Goal: Information Seeking & Learning: Learn about a topic

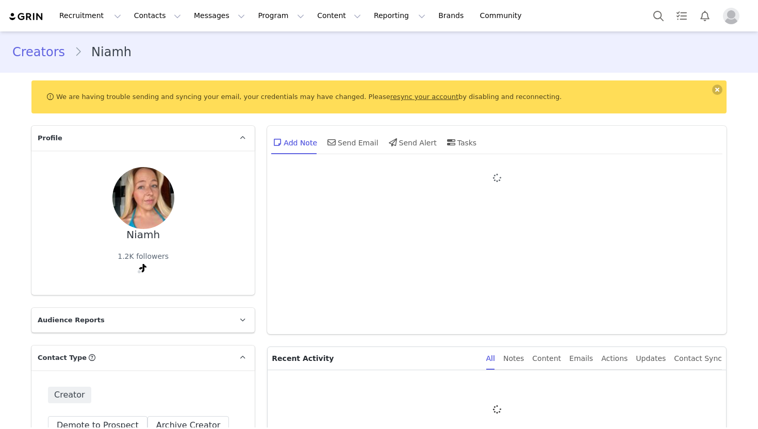
type input "+1 ([GEOGRAPHIC_DATA])"
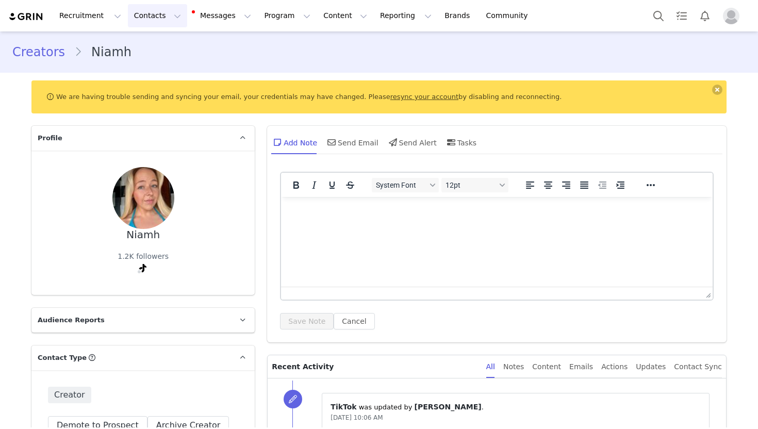
click at [158, 15] on button "Contacts Contacts" at bounding box center [157, 15] width 59 height 23
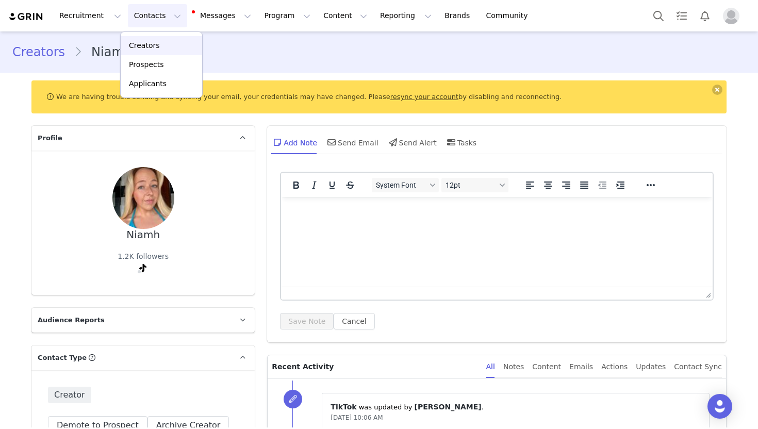
click at [159, 45] on div "Creators" at bounding box center [161, 45] width 69 height 11
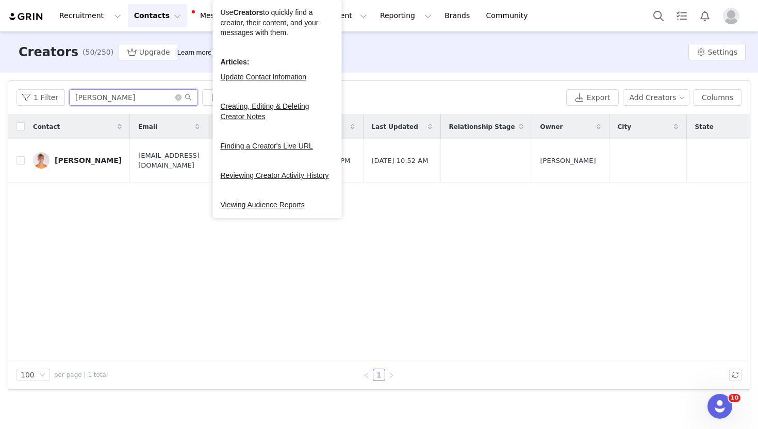
click at [133, 93] on input "[PERSON_NAME]" at bounding box center [133, 97] width 129 height 17
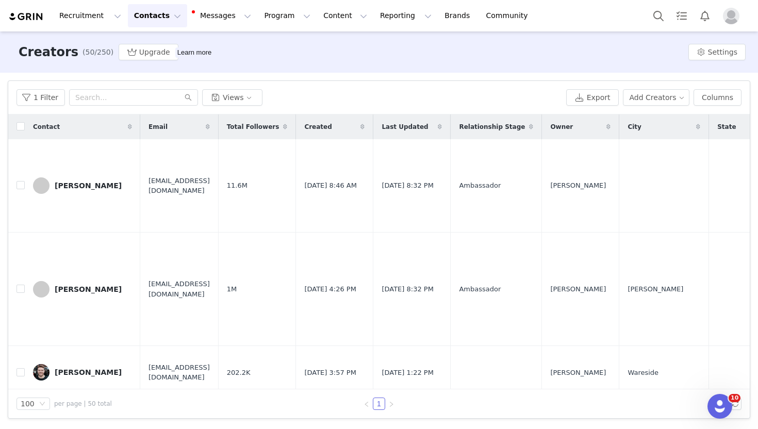
click at [130, 111] on div "1 Filter Views Export Add Creators Columns" at bounding box center [379, 98] width 742 height 34
click at [120, 108] on div "1 Filter Views Export Add Creators Columns" at bounding box center [379, 98] width 742 height 34
click at [120, 100] on input "text" at bounding box center [133, 97] width 129 height 17
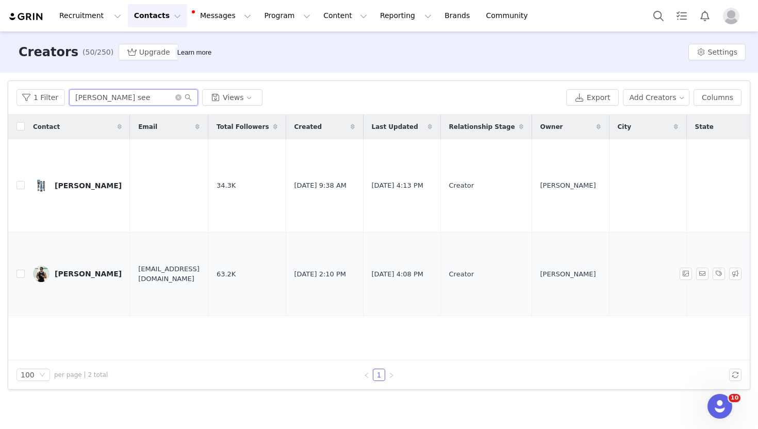
type input "[PERSON_NAME] see"
click at [89, 266] on link "[PERSON_NAME]" at bounding box center [77, 274] width 89 height 17
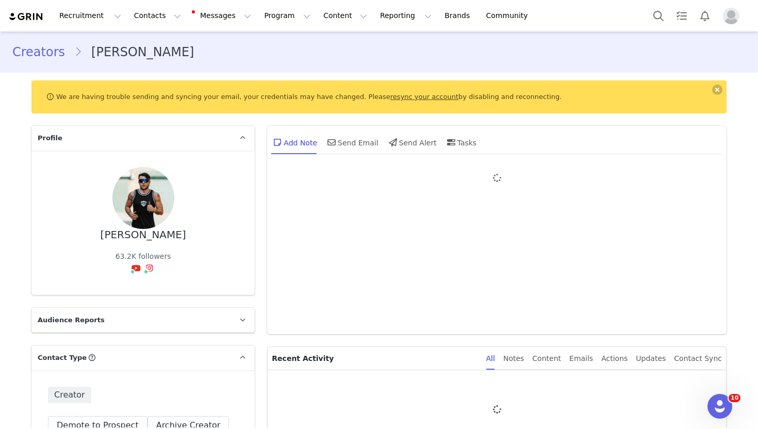
type input "+1 ([GEOGRAPHIC_DATA])"
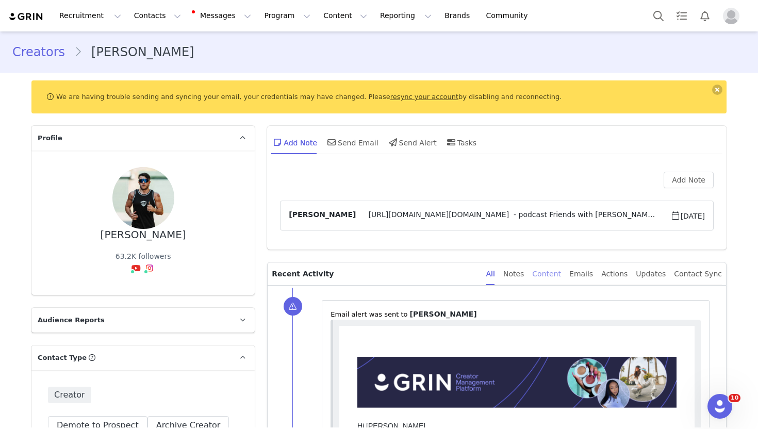
click at [561, 276] on div "Content" at bounding box center [546, 274] width 29 height 23
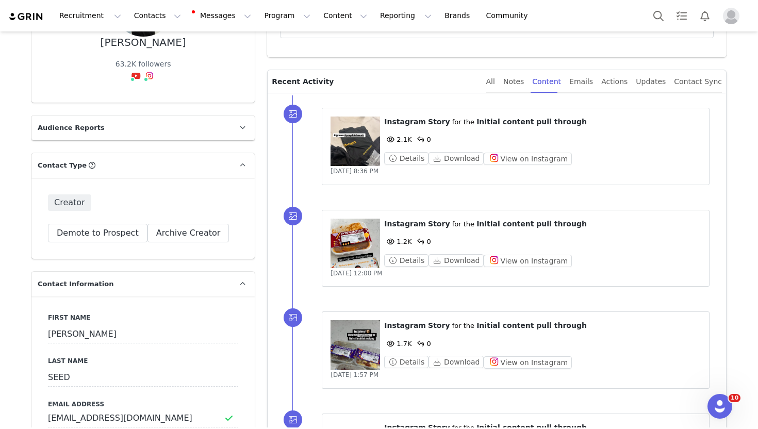
scroll to position [186, 0]
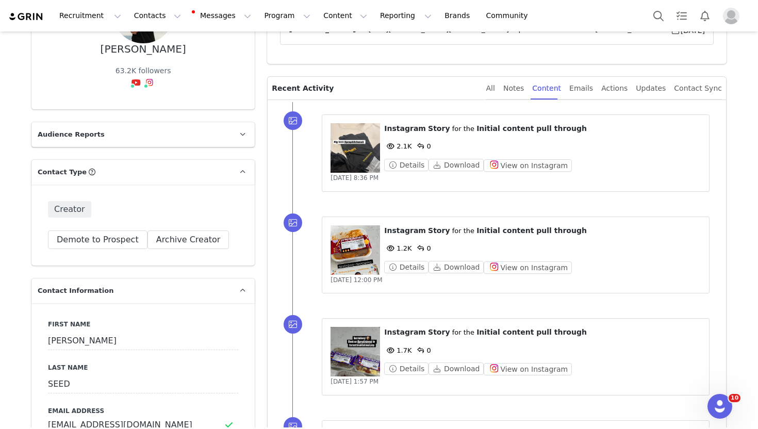
click at [529, 187] on div "⁨ Instagram ⁩ ⁨ Story ⁩ for the ⁨ Initial content pull through ⁩ 2.1K 0 Details…" at bounding box center [516, 153] width 388 height 77
drag, startPoint x: 565, startPoint y: 133, endPoint x: 378, endPoint y: 122, distance: 187.6
click at [378, 122] on div "⁨ Instagram ⁩ ⁨ Story ⁩ for the ⁨ Initial content pull through ⁩ 2.1K 0 Details…" at bounding box center [516, 153] width 388 height 77
click at [476, 151] on div "2.1K 0" at bounding box center [542, 146] width 317 height 12
drag, startPoint x: 385, startPoint y: 129, endPoint x: 601, endPoint y: 141, distance: 216.0
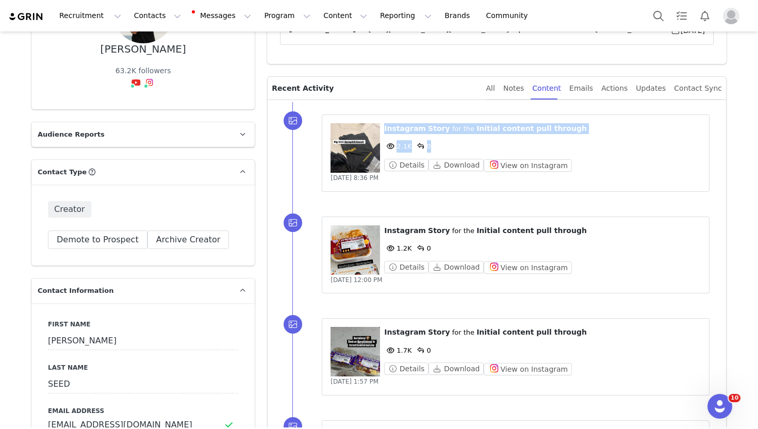
click at [601, 141] on div "⁨ Instagram ⁩ ⁨ Story ⁩ for the ⁨ Initial content pull through ⁩ 2.1K 0 Details…" at bounding box center [542, 147] width 317 height 48
click at [601, 141] on div "2.1K 0" at bounding box center [542, 146] width 317 height 12
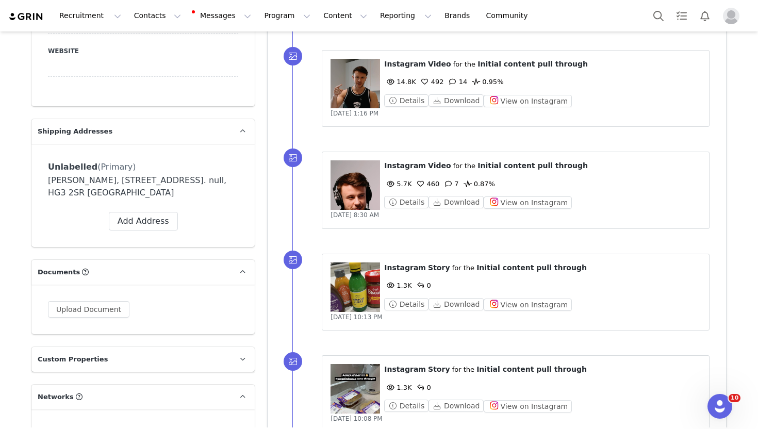
scroll to position [1013, 0]
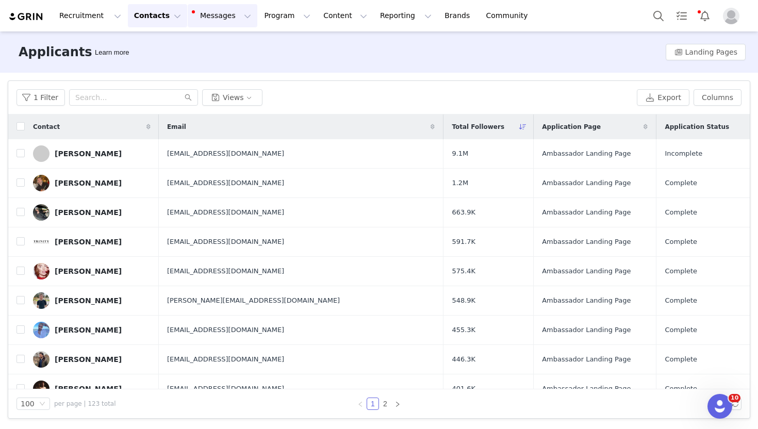
click at [200, 23] on button "Messages Messages" at bounding box center [223, 15] width 70 height 23
click at [157, 20] on button "Contacts Contacts" at bounding box center [157, 15] width 59 height 23
click at [276, 78] on div "Filters Filter Logic And Or Declined Select No Application Status Select Applic…" at bounding box center [379, 250] width 758 height 354
click at [520, 126] on icon at bounding box center [523, 127] width 7 height 6
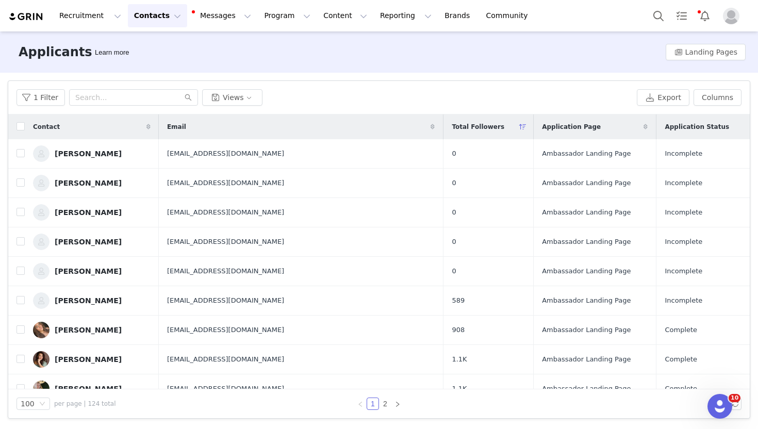
click at [520, 125] on icon at bounding box center [523, 127] width 7 height 6
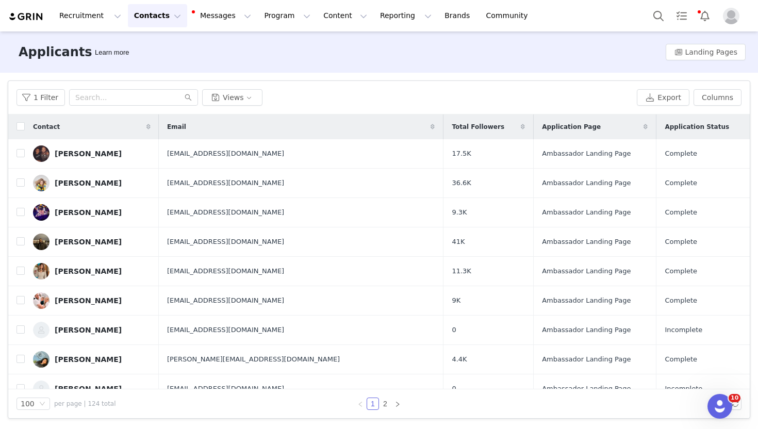
click at [445, 132] on div "Total Followers" at bounding box center [489, 127] width 90 height 25
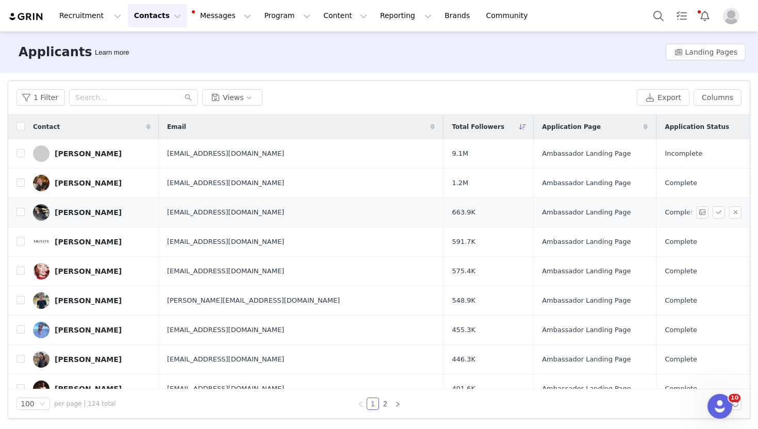
drag, startPoint x: 197, startPoint y: 214, endPoint x: 323, endPoint y: 217, distance: 126.4
click at [323, 217] on td "joesnowballbusiness@gmail.com" at bounding box center [301, 212] width 285 height 29
click at [270, 213] on span "joesnowballbusiness@gmail.com" at bounding box center [225, 212] width 117 height 10
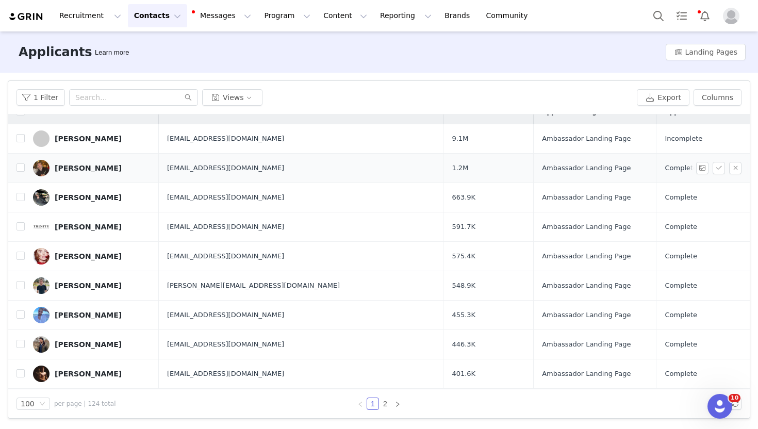
scroll to position [15, 0]
click at [133, 199] on link "Joe Snowball" at bounding box center [92, 197] width 118 height 17
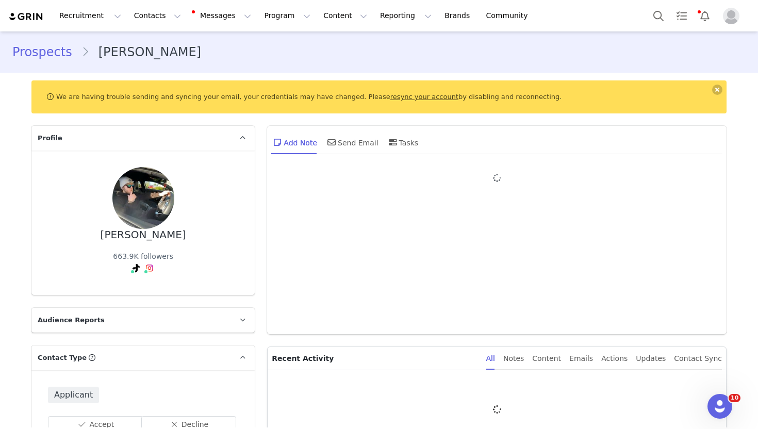
type input "+1 ([GEOGRAPHIC_DATA])"
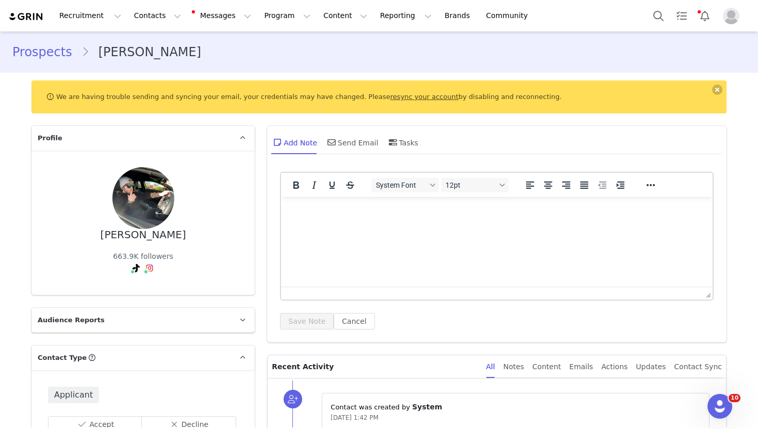
click at [156, 205] on img at bounding box center [143, 198] width 62 height 62
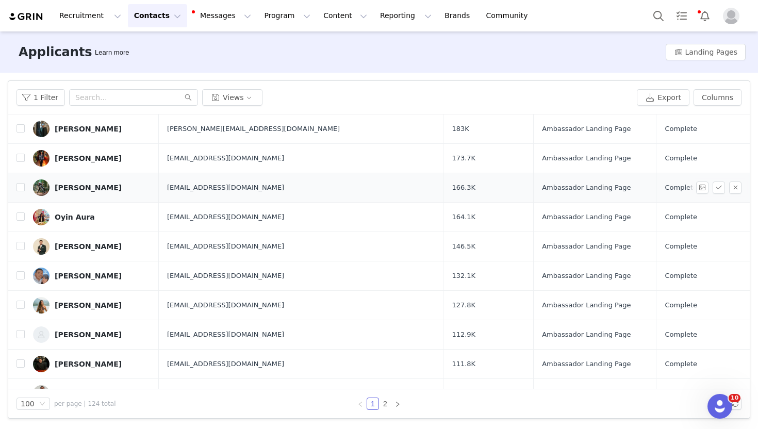
scroll to position [585, 0]
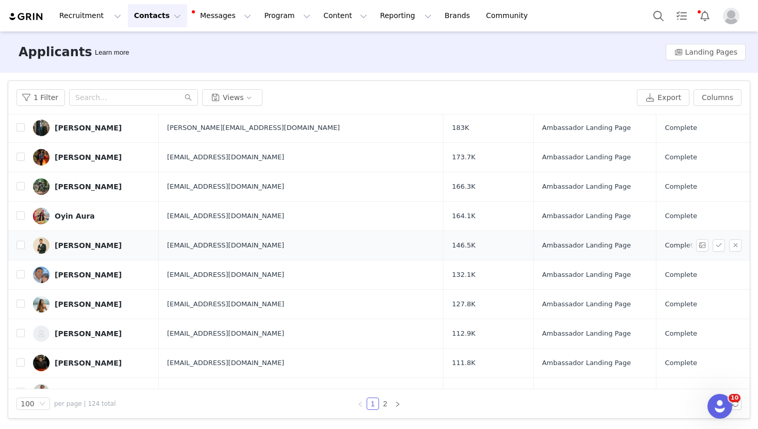
click at [110, 250] on link "Nathan Campbell" at bounding box center [92, 245] width 118 height 17
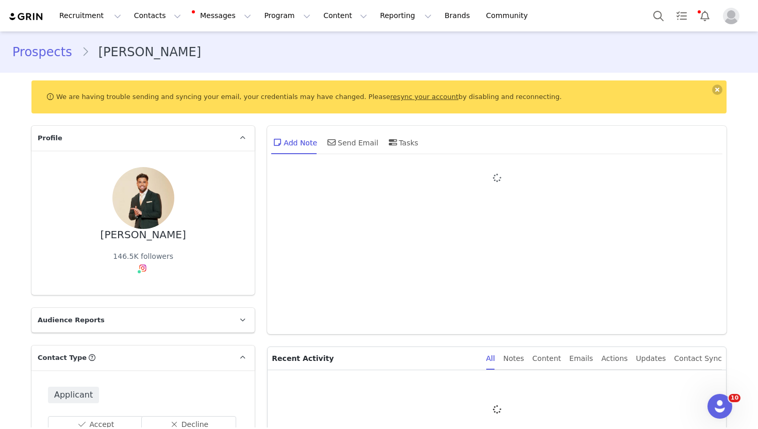
type input "+1 ([GEOGRAPHIC_DATA])"
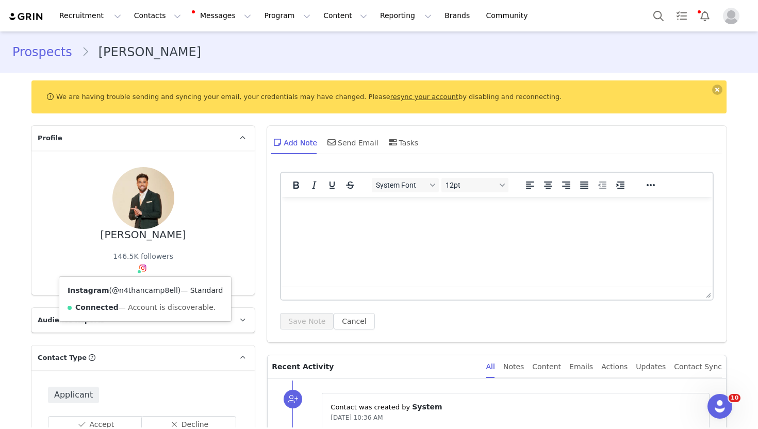
click at [141, 286] on link "@n4thancamp8ell" at bounding box center [145, 290] width 66 height 8
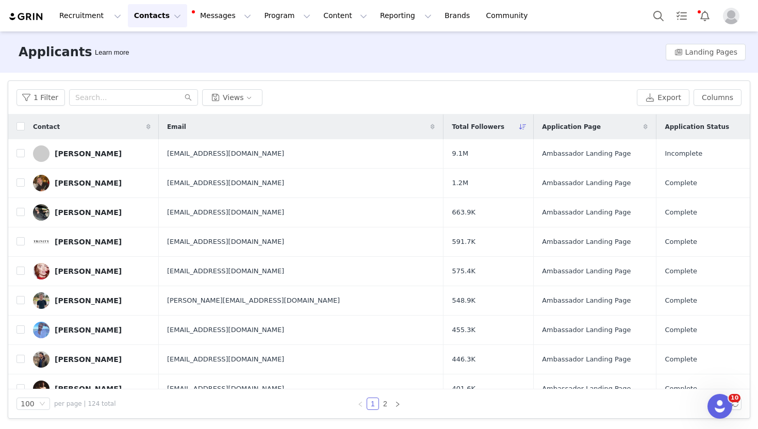
click at [146, 24] on button "Contacts Contacts" at bounding box center [157, 15] width 59 height 23
click at [147, 46] on p "Creators" at bounding box center [144, 45] width 31 height 11
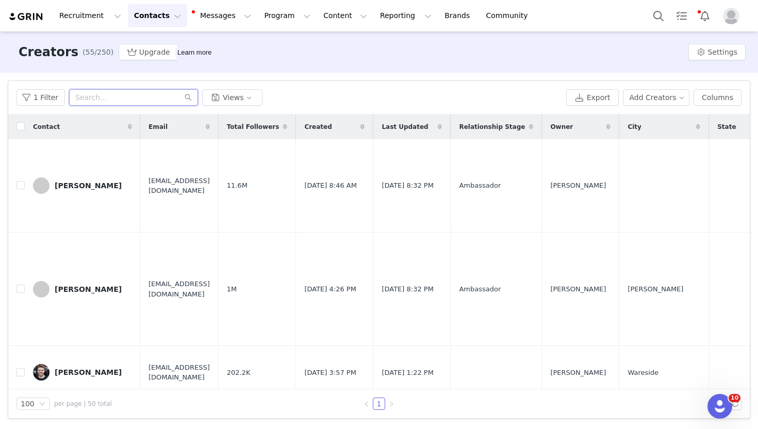
click at [117, 104] on input "text" at bounding box center [133, 97] width 129 height 17
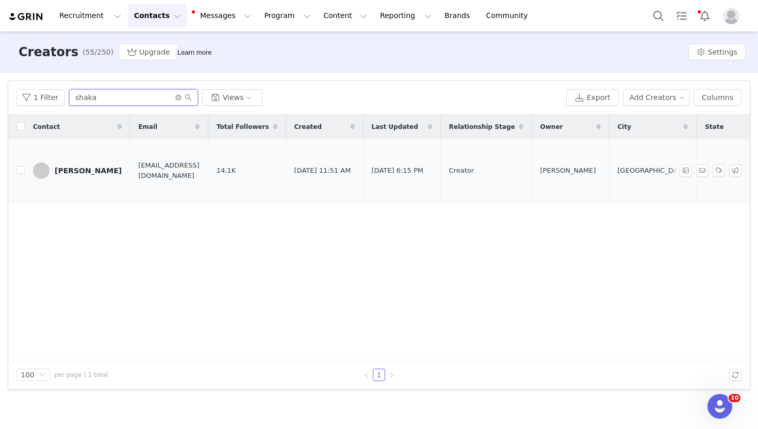
type input "shaka"
click at [87, 167] on div "[PERSON_NAME]" at bounding box center [88, 171] width 67 height 8
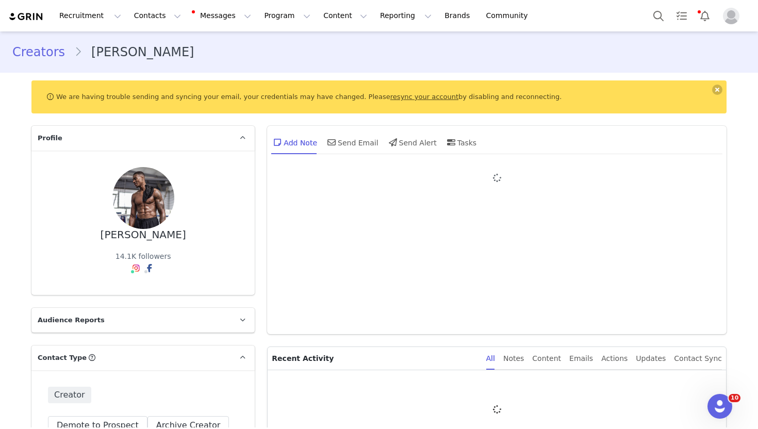
type input "+1 ([GEOGRAPHIC_DATA])"
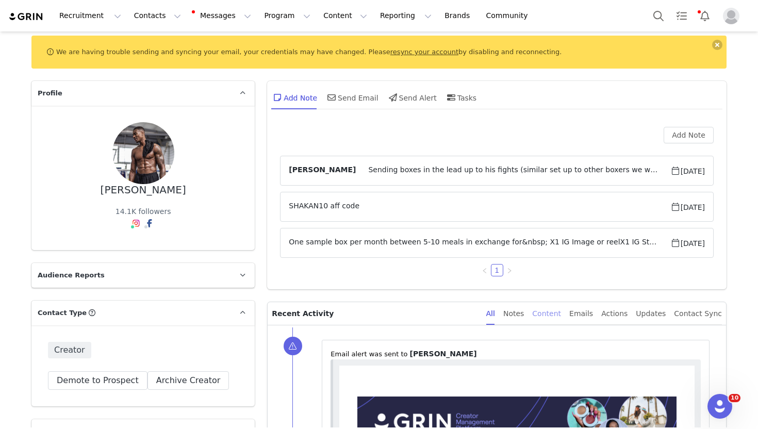
click at [561, 314] on div "Content" at bounding box center [546, 313] width 29 height 23
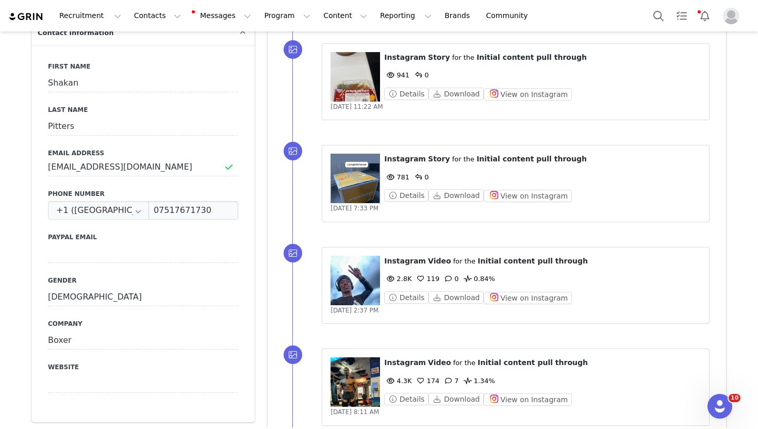
scroll to position [442, 0]
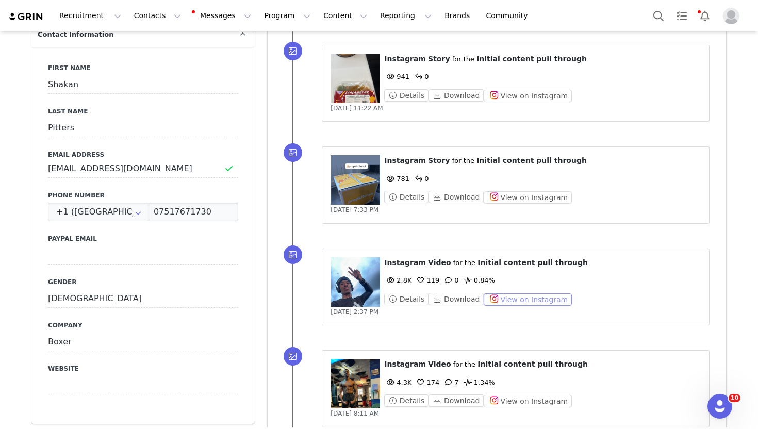
click at [536, 300] on button "View on Instagram" at bounding box center [528, 300] width 88 height 12
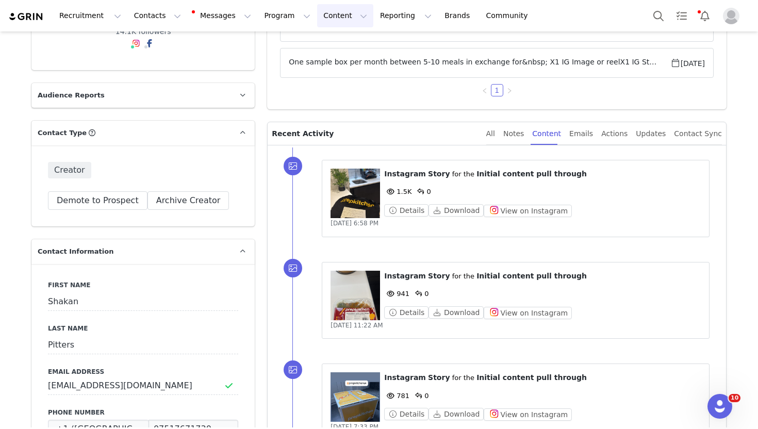
scroll to position [220, 0]
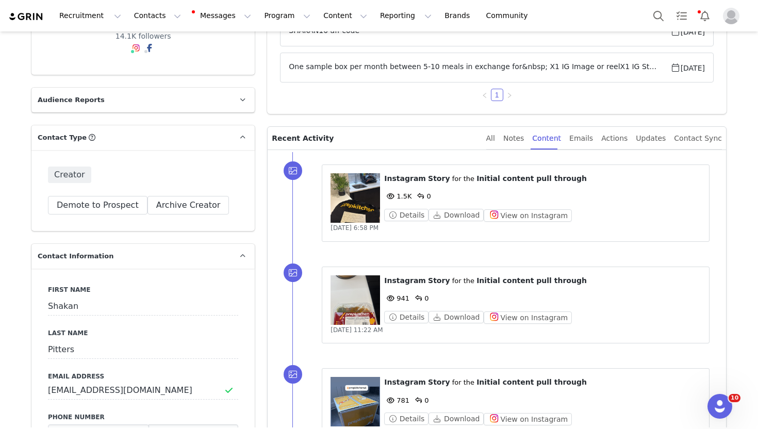
click at [358, 196] on figure at bounding box center [356, 198] width 50 height 50
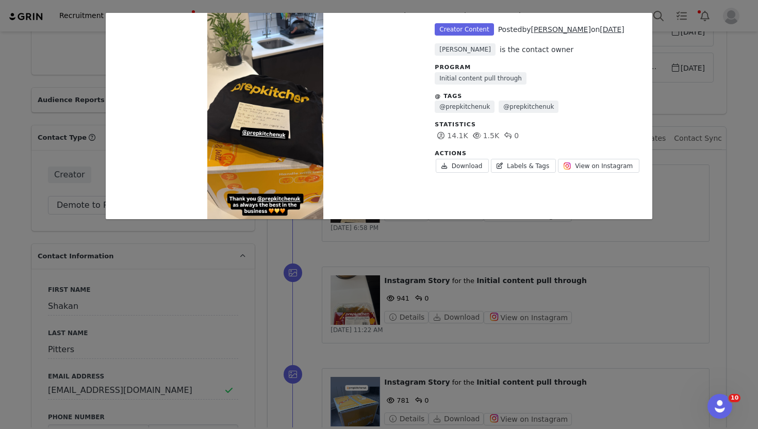
click at [394, 250] on div "Unlabeled Creator Content Posted by Shakan Pitters on Sep 23, 2025 Holly Clarks…" at bounding box center [379, 214] width 758 height 429
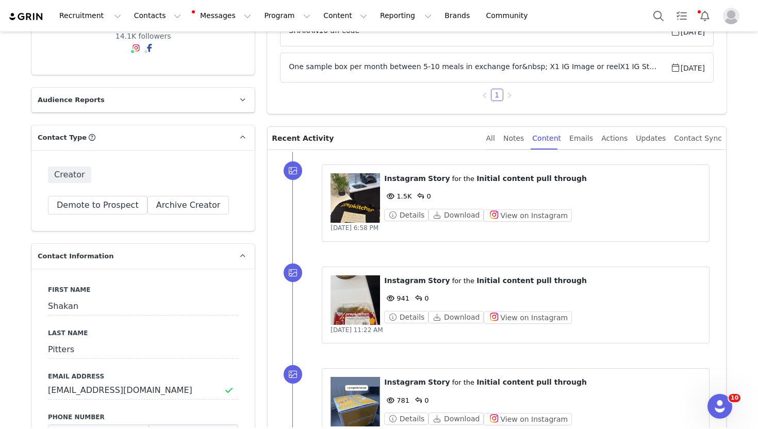
click at [345, 213] on figure at bounding box center [356, 198] width 50 height 50
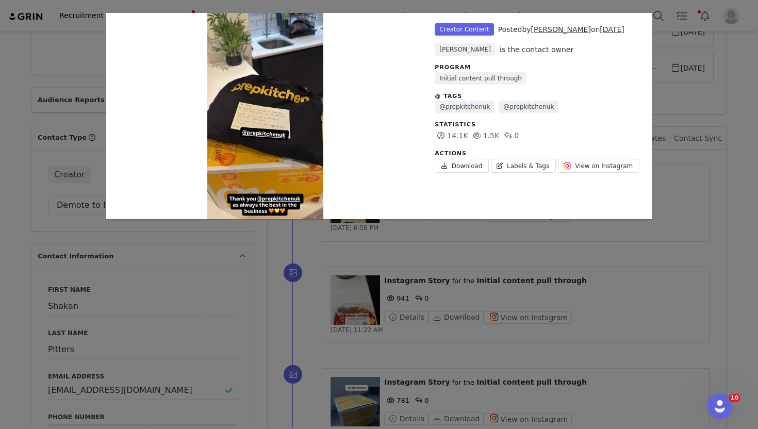
click at [326, 242] on div "Unlabeled Creator Content Posted by Shakan Pitters on Sep 23, 2025 Holly Clarks…" at bounding box center [379, 214] width 758 height 429
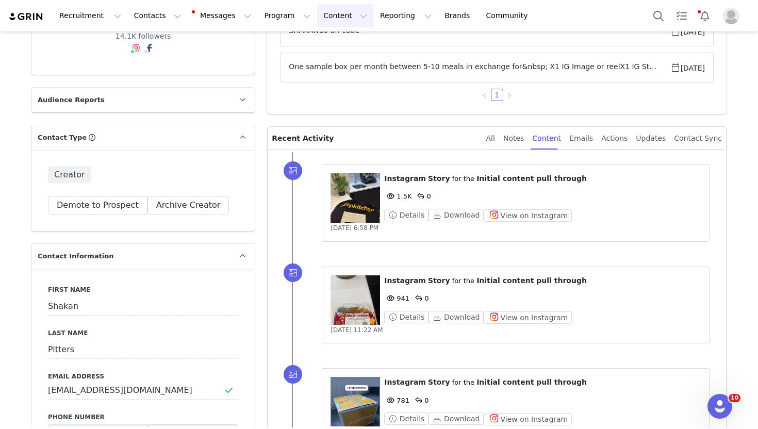
click at [324, 18] on button "Content Content" at bounding box center [345, 15] width 56 height 23
click at [322, 42] on p "Creator Content" at bounding box center [333, 45] width 58 height 11
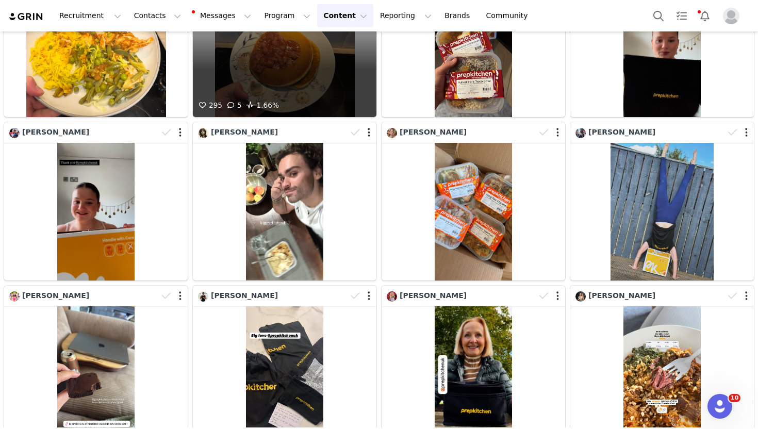
scroll to position [392, 0]
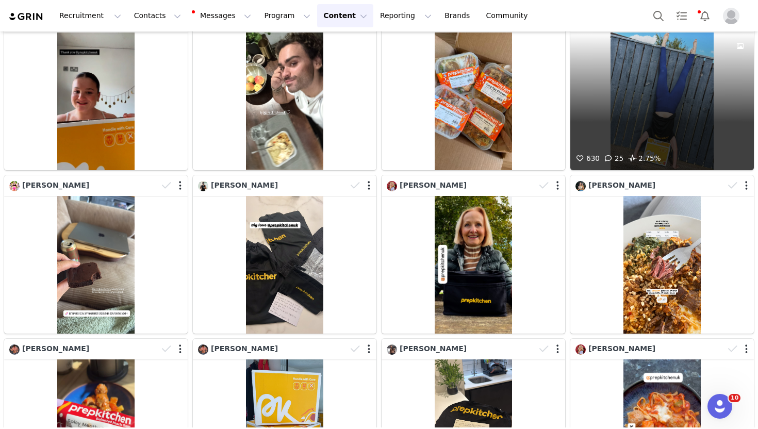
click at [598, 76] on div "630 25 2.75%" at bounding box center [663, 102] width 184 height 138
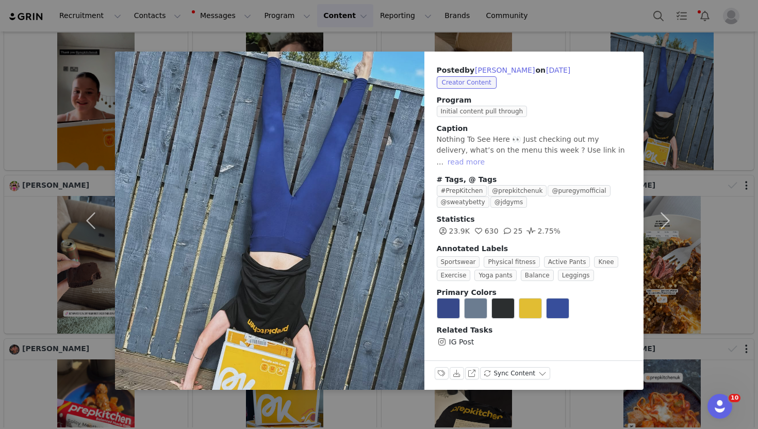
click at [489, 156] on button "read more" at bounding box center [466, 162] width 45 height 12
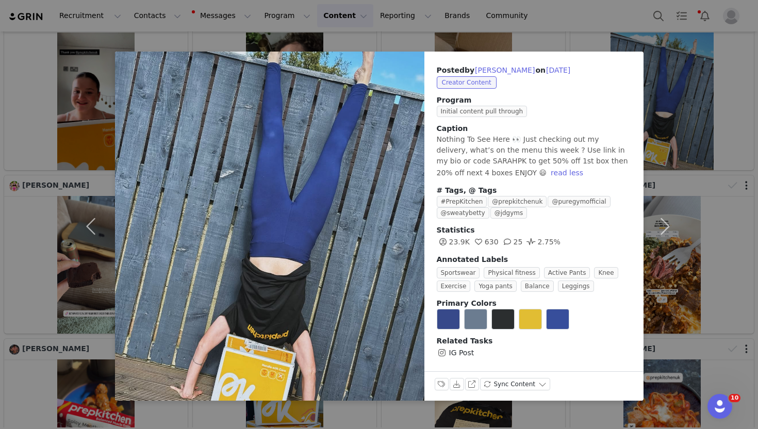
click at [471, 42] on div "Posted by Sarah Pratt on Sep 25, 2025 Creator Content Program Initial content p…" at bounding box center [379, 214] width 758 height 429
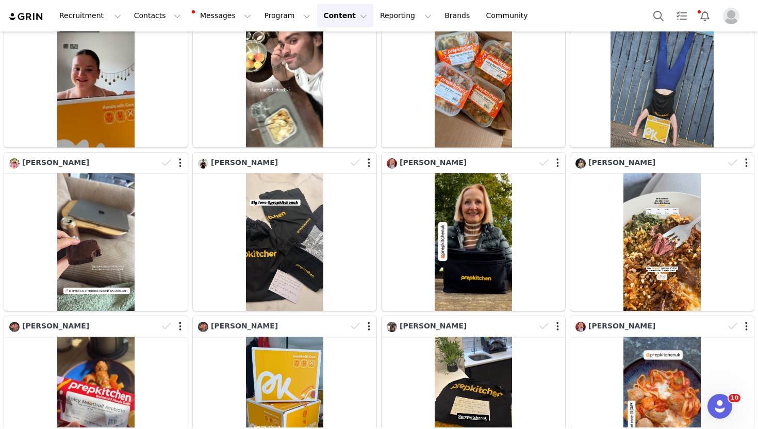
scroll to position [416, 0]
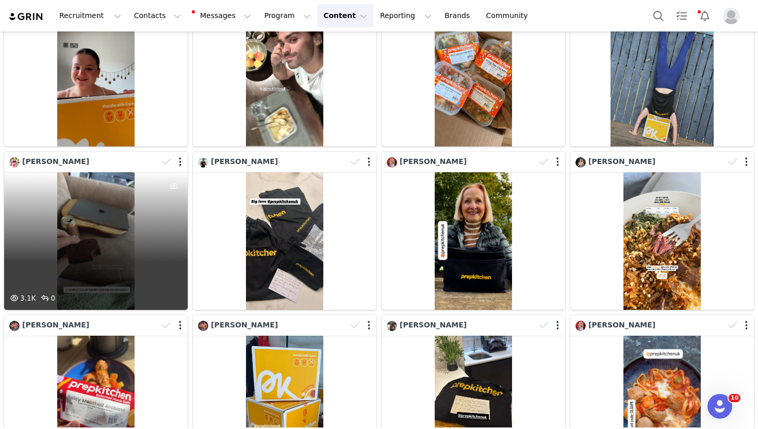
click at [102, 253] on div "3.1K 0" at bounding box center [96, 241] width 184 height 138
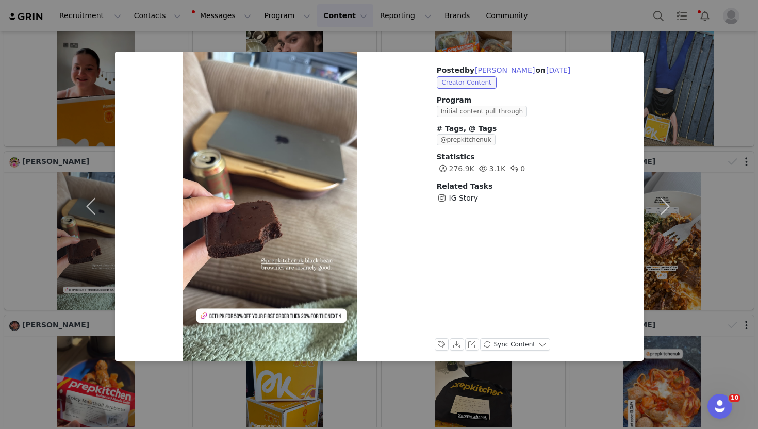
click at [335, 37] on div "Posted by Beth Robinson on Sep 25, 2025 Creator Content Program Initial content…" at bounding box center [379, 214] width 758 height 429
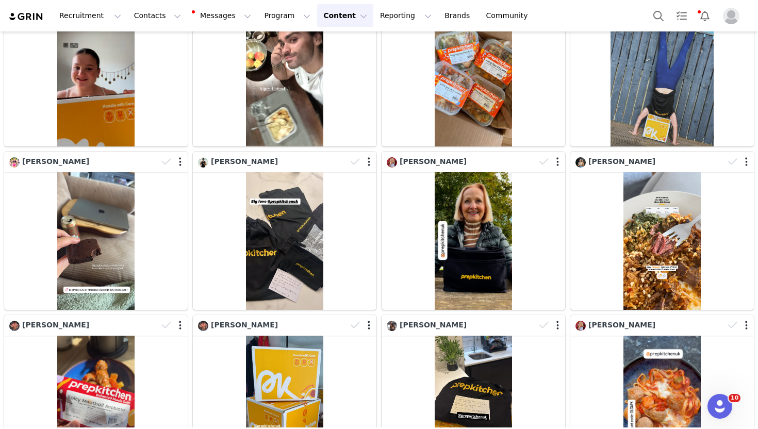
scroll to position [0, 0]
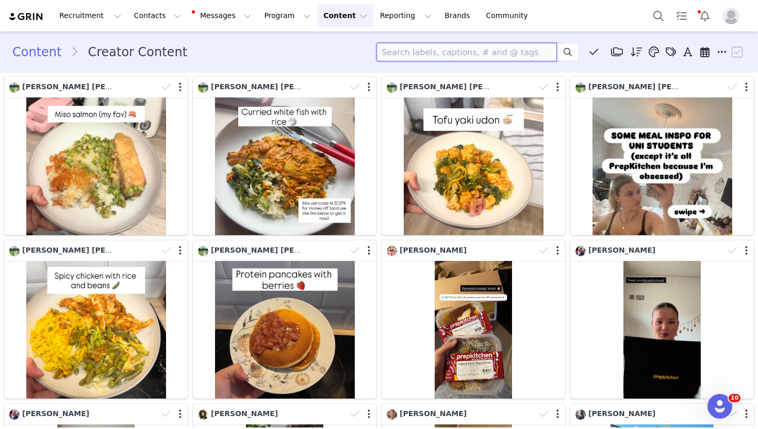
click at [408, 53] on input at bounding box center [467, 52] width 181 height 19
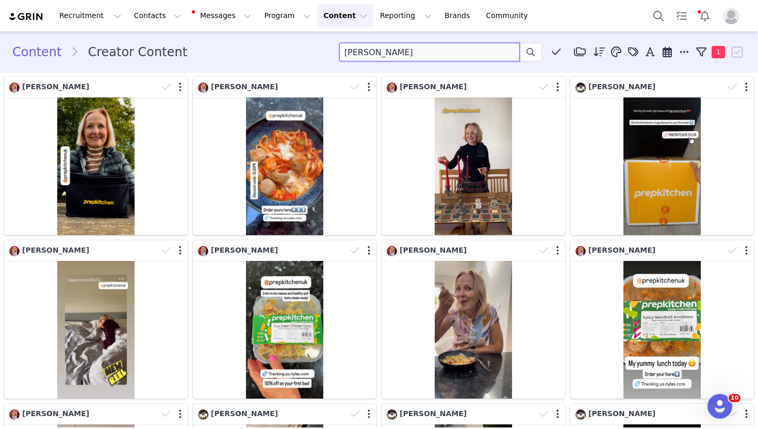
type input "john hedges"
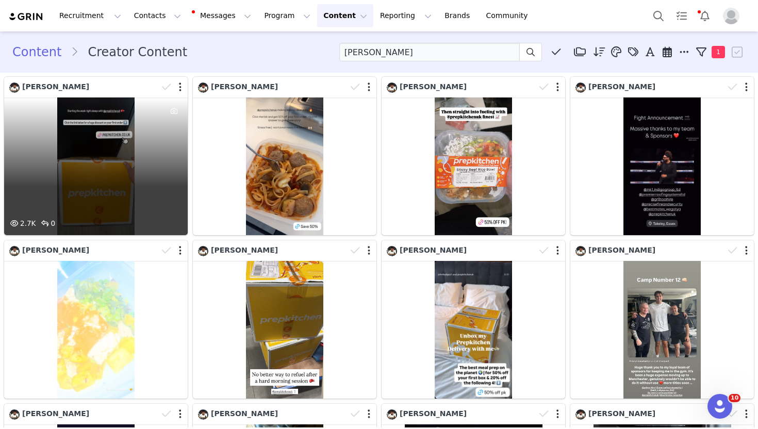
click at [109, 133] on div "2.7K 0" at bounding box center [96, 167] width 184 height 138
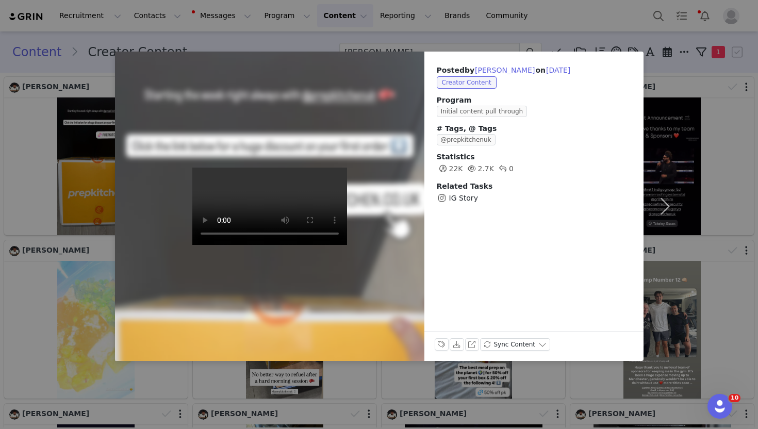
click at [411, 41] on div "Posted by John Hedges on Sep 22, 2025 Creator Content Program Initial content p…" at bounding box center [379, 214] width 758 height 429
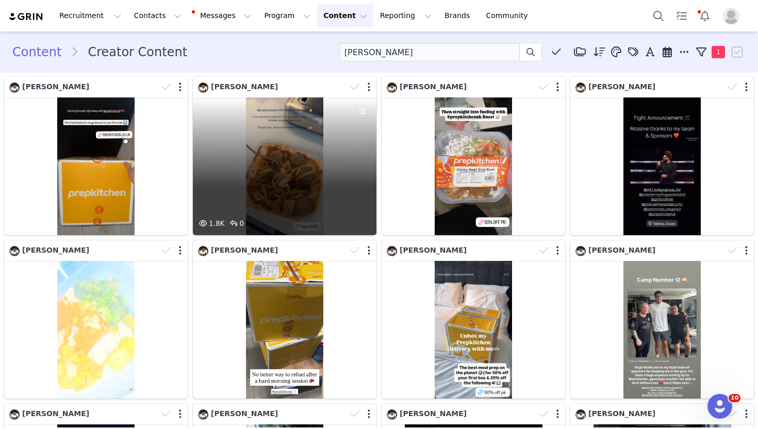
click at [296, 127] on div "1.8K 0" at bounding box center [285, 167] width 184 height 138
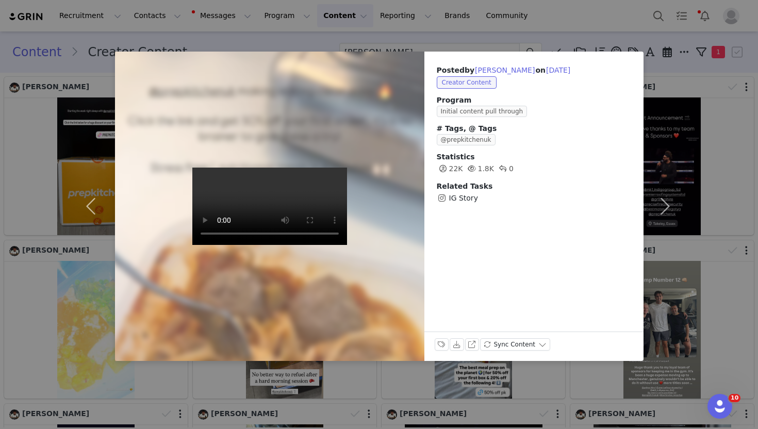
click at [418, 25] on div "Posted by John Hedges on Aug 27, 2025 Creator Content Program Initial content p…" at bounding box center [379, 214] width 758 height 429
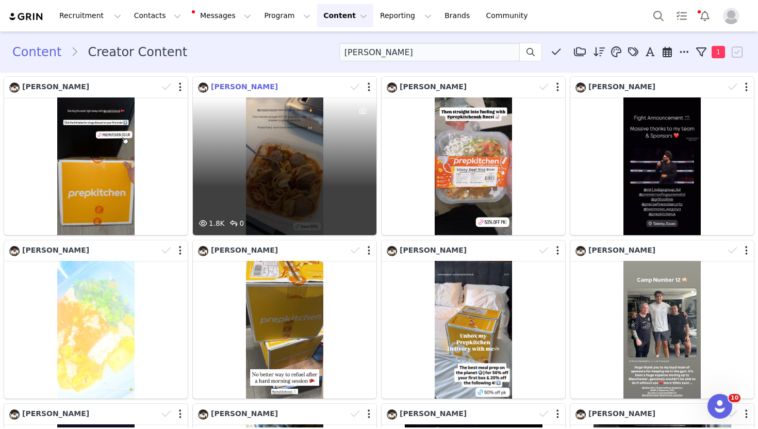
click at [240, 87] on span "[PERSON_NAME]" at bounding box center [244, 87] width 67 height 8
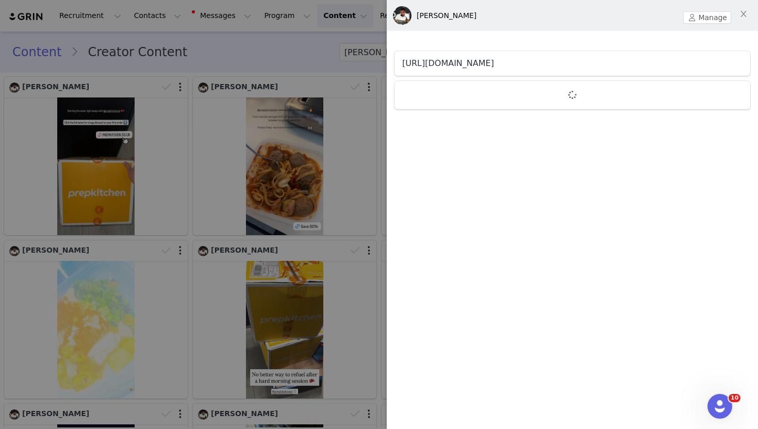
click at [469, 66] on link "https://www.instagram.com/johnhedges1" at bounding box center [448, 63] width 92 height 10
click at [340, 59] on div at bounding box center [379, 214] width 758 height 429
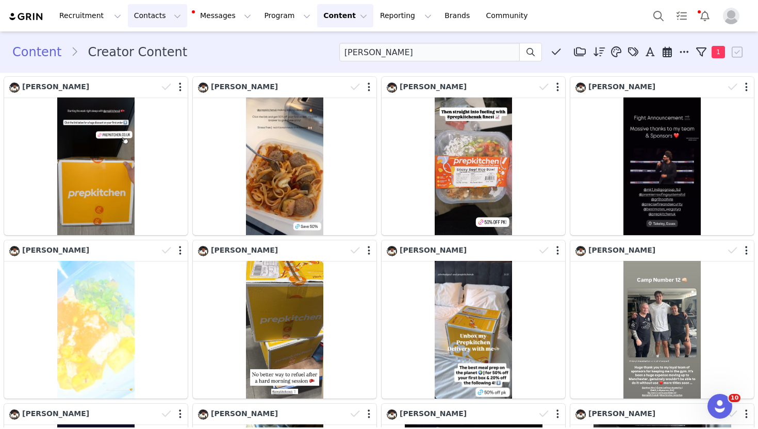
click at [136, 13] on button "Contacts Contacts" at bounding box center [157, 15] width 59 height 23
click at [158, 38] on link "Creators" at bounding box center [162, 45] width 82 height 19
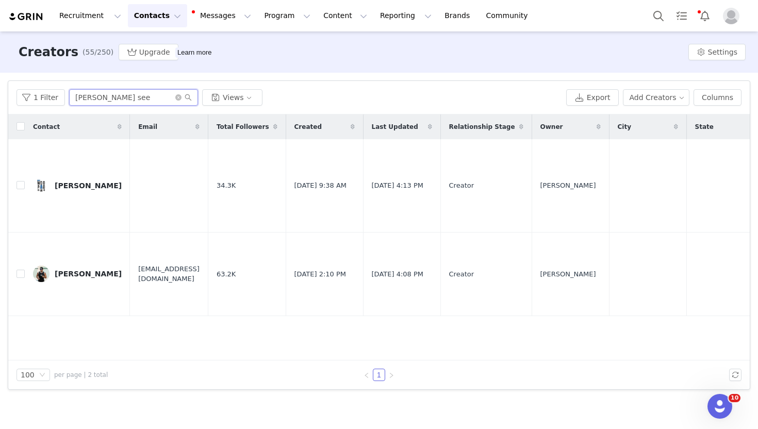
click at [126, 101] on input "[PERSON_NAME] see" at bounding box center [133, 97] width 129 height 17
type input "t"
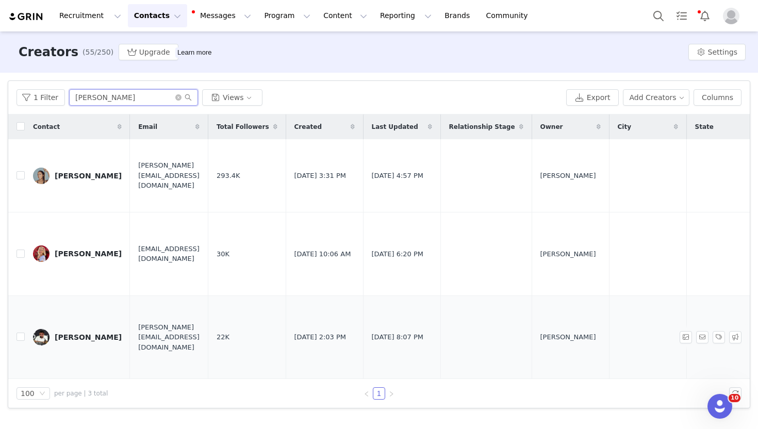
type input "john"
click at [83, 333] on div "[PERSON_NAME]" at bounding box center [88, 337] width 67 height 8
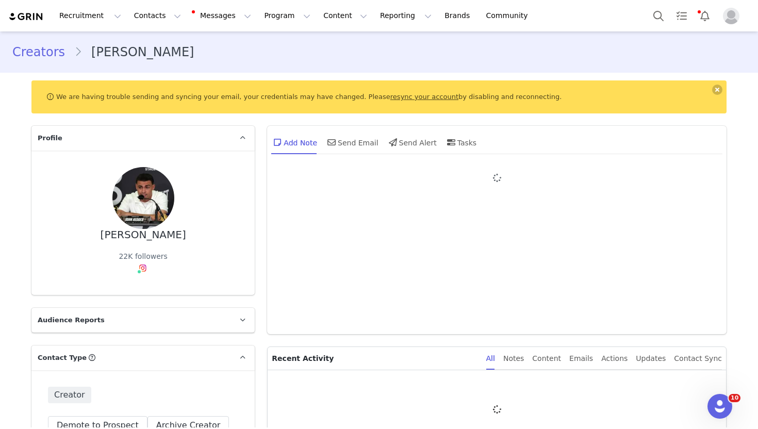
type input "+1 ([GEOGRAPHIC_DATA])"
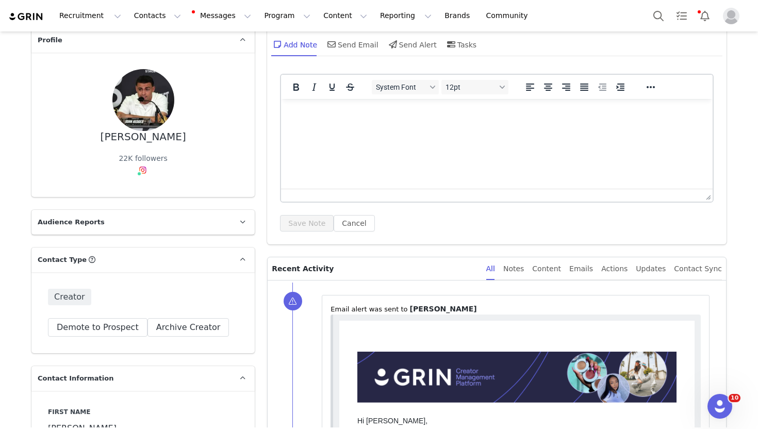
scroll to position [100, 0]
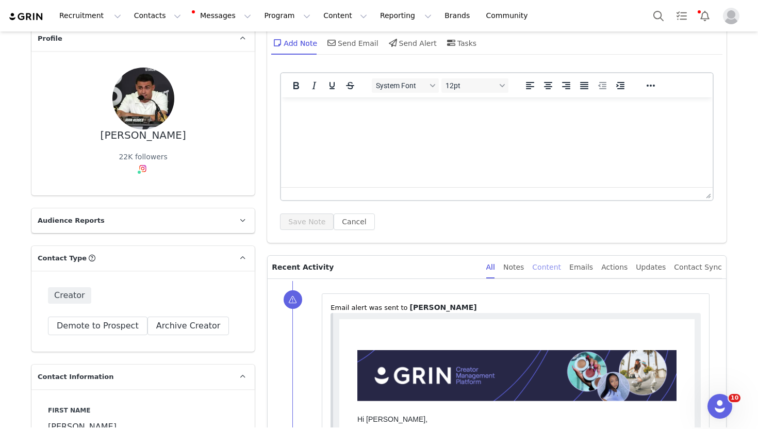
click at [551, 275] on div "Content" at bounding box center [546, 267] width 29 height 23
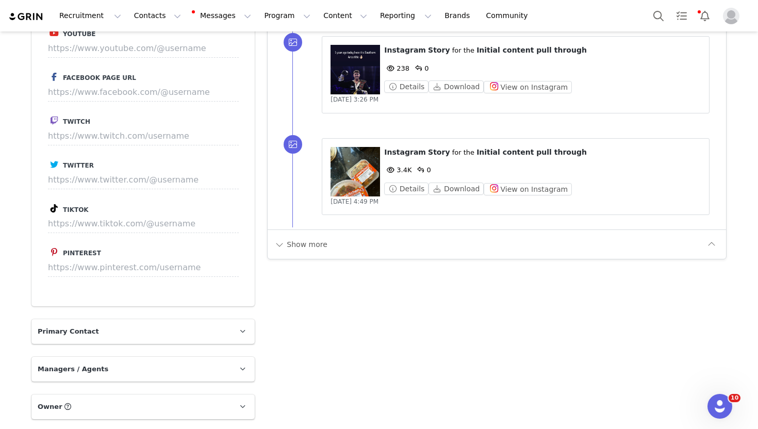
scroll to position [1221, 0]
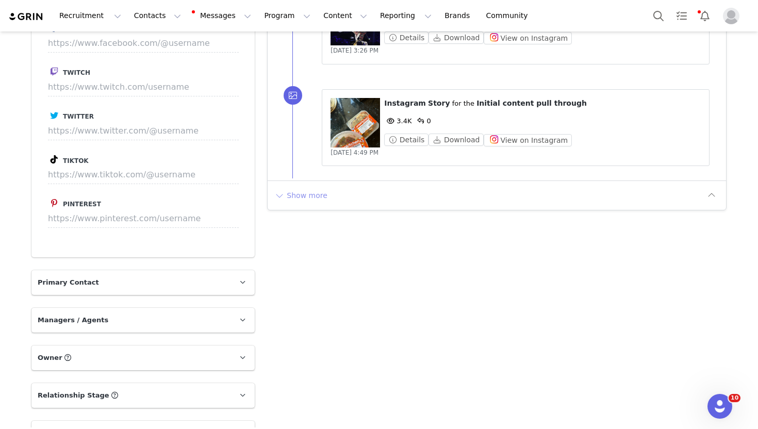
click at [324, 194] on button "Show more" at bounding box center [301, 195] width 54 height 17
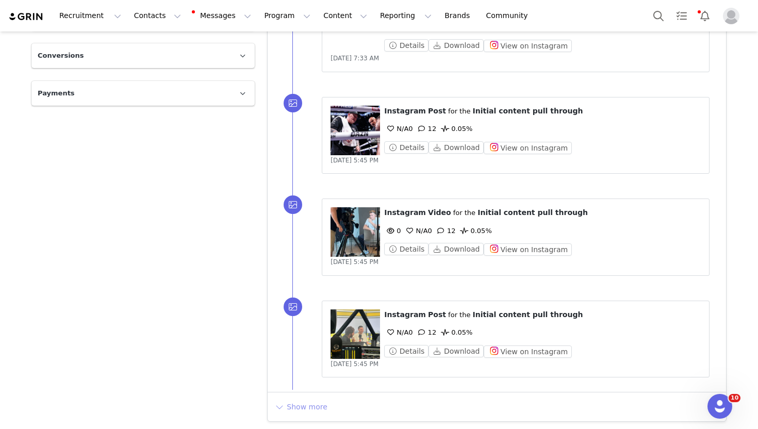
scroll to position [2031, 0]
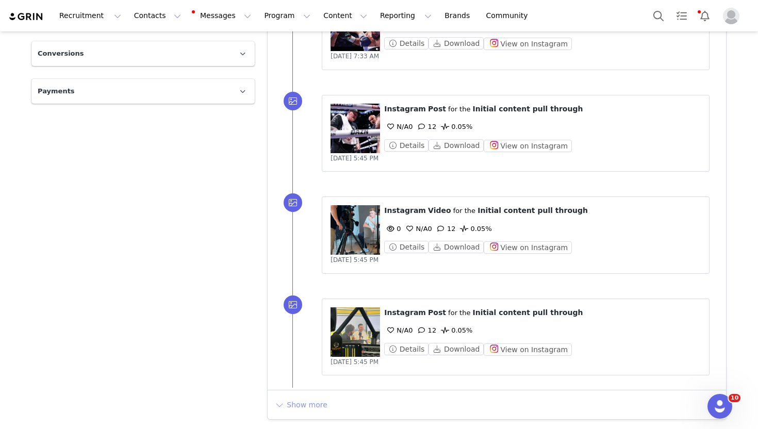
click at [315, 405] on button "Show more" at bounding box center [301, 405] width 54 height 17
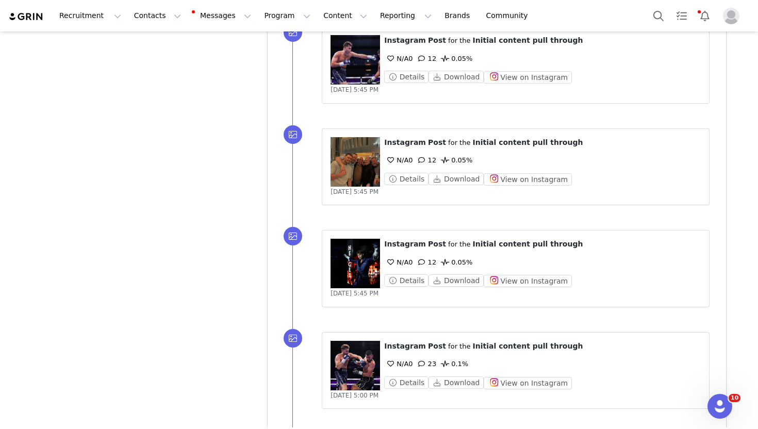
scroll to position [3049, 0]
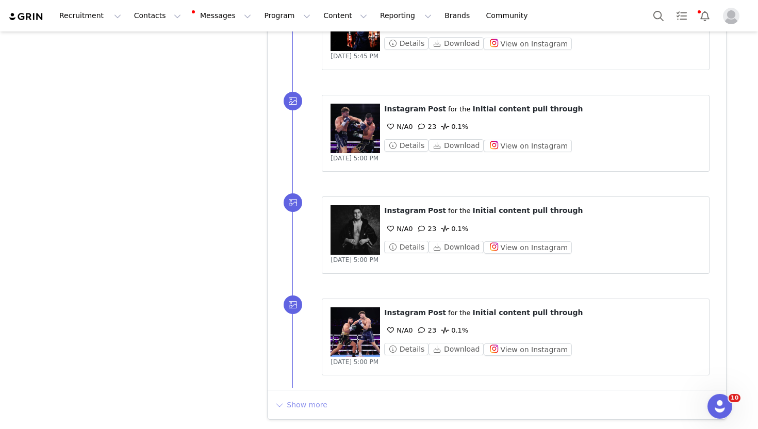
click at [299, 400] on button "Show more" at bounding box center [301, 405] width 54 height 17
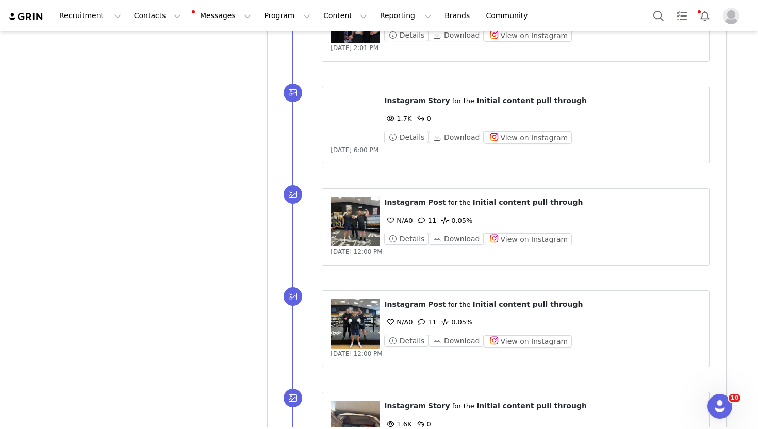
scroll to position [4063, 0]
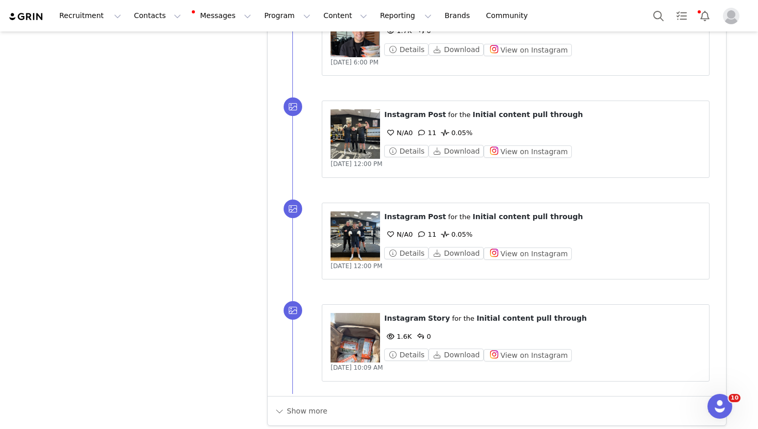
click at [311, 401] on div "Show more" at bounding box center [497, 410] width 459 height 29
click at [311, 413] on button "Show more" at bounding box center [301, 411] width 54 height 17
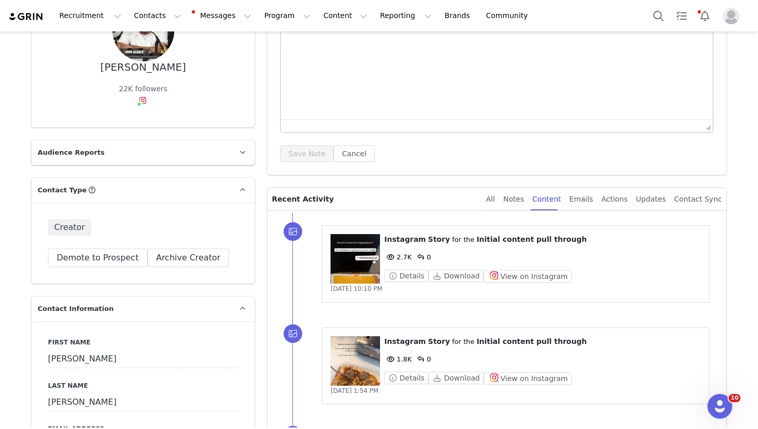
scroll to position [0, 0]
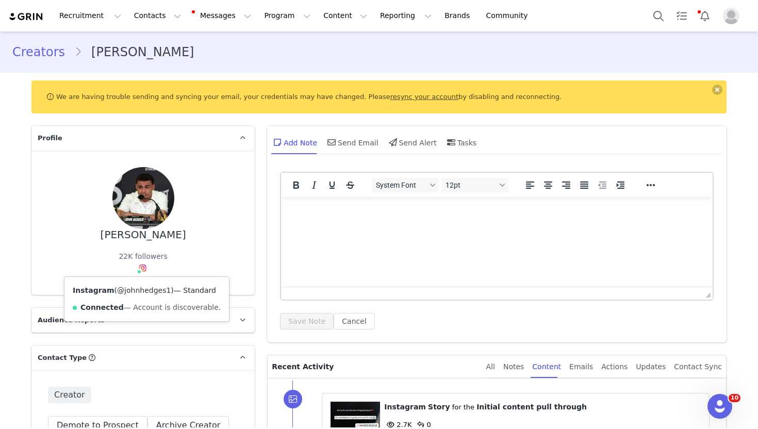
click at [149, 294] on link "@johnhedges1" at bounding box center [144, 290] width 54 height 8
click at [153, 17] on button "Contacts Contacts" at bounding box center [157, 15] width 59 height 23
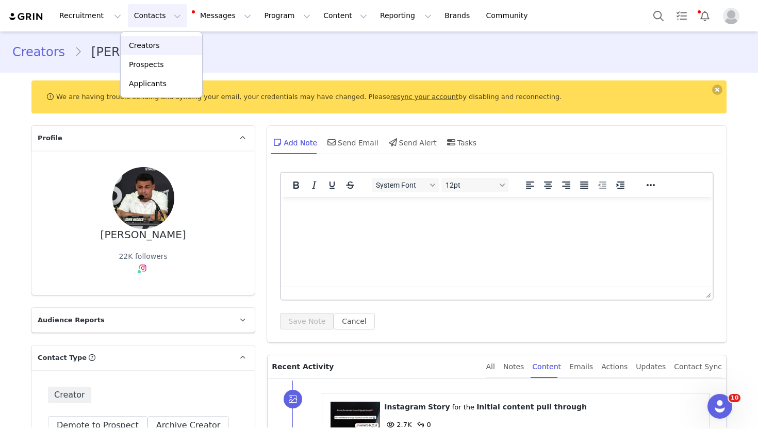
click at [164, 40] on div "Creators" at bounding box center [161, 45] width 69 height 11
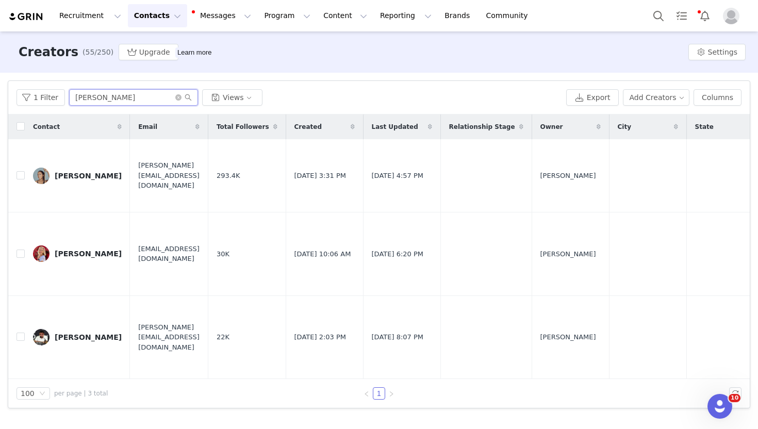
click at [119, 99] on input "john" at bounding box center [133, 97] width 129 height 17
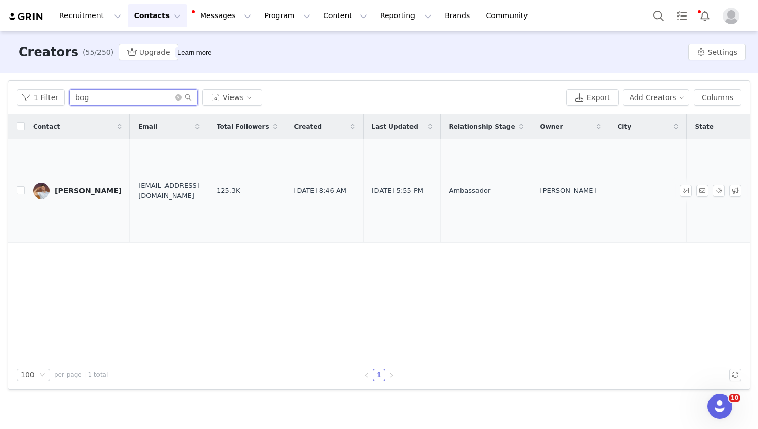
type input "bog"
click at [69, 187] on div "[PERSON_NAME]" at bounding box center [88, 191] width 67 height 8
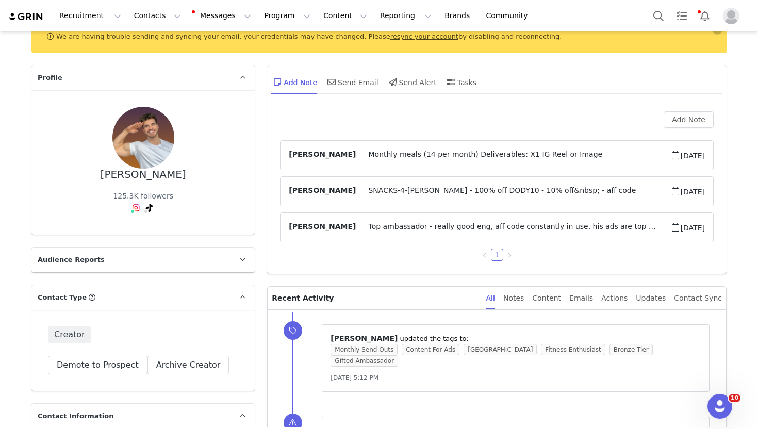
type input "Online Coach / Content Creator"
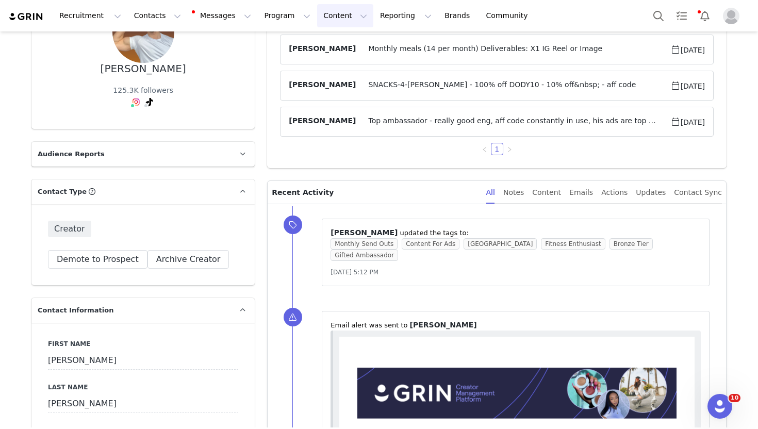
click at [317, 21] on button "Content Content" at bounding box center [345, 15] width 56 height 23
click at [318, 50] on p "Creator Content" at bounding box center [333, 45] width 58 height 11
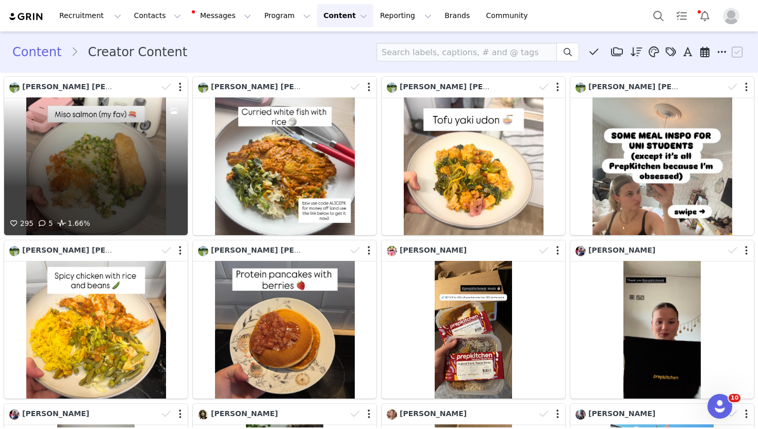
click at [144, 169] on div "295 5 1.66%" at bounding box center [96, 167] width 184 height 138
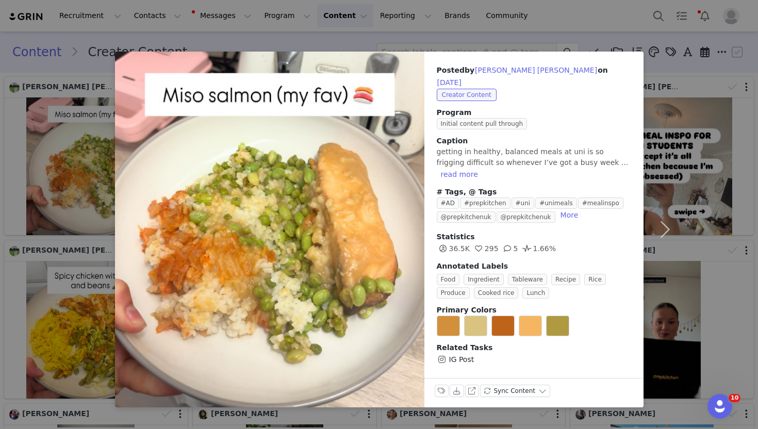
click at [249, 27] on div "Posted by Alice Kate on Sep 30, 2025 Creator Content Program Initial content pu…" at bounding box center [379, 214] width 758 height 429
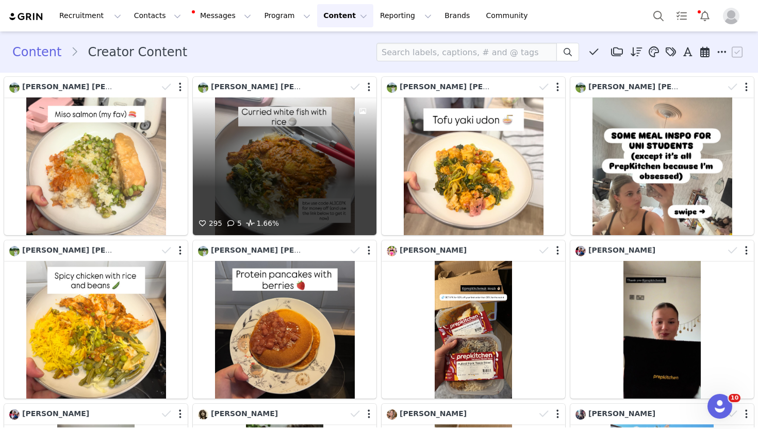
click at [271, 123] on div "295 5 1.66%" at bounding box center [285, 167] width 184 height 138
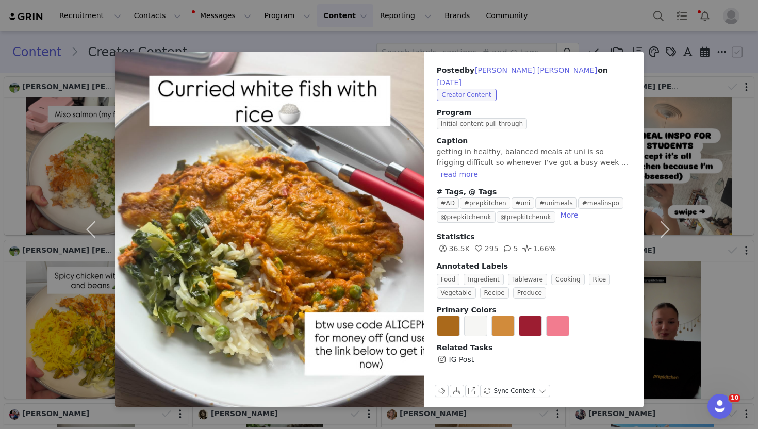
click at [324, 41] on div "Posted by Alice Kate on Sep 30, 2025 Creator Content Program Initial content pu…" at bounding box center [379, 214] width 758 height 429
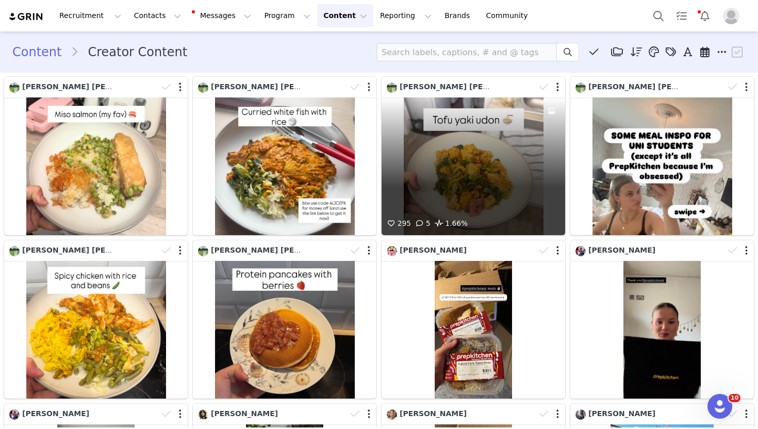
click at [477, 122] on div "295 5 1.66%" at bounding box center [474, 167] width 184 height 138
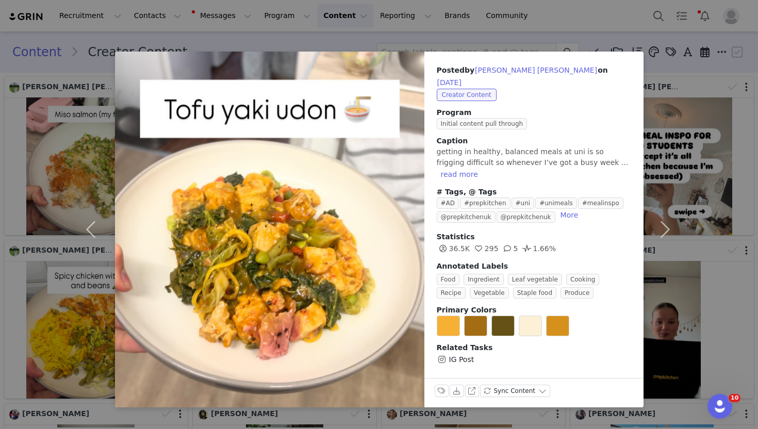
click at [456, 31] on div "Posted by Alice Kate on Sep 30, 2025 Creator Content Program Initial content pu…" at bounding box center [379, 214] width 758 height 429
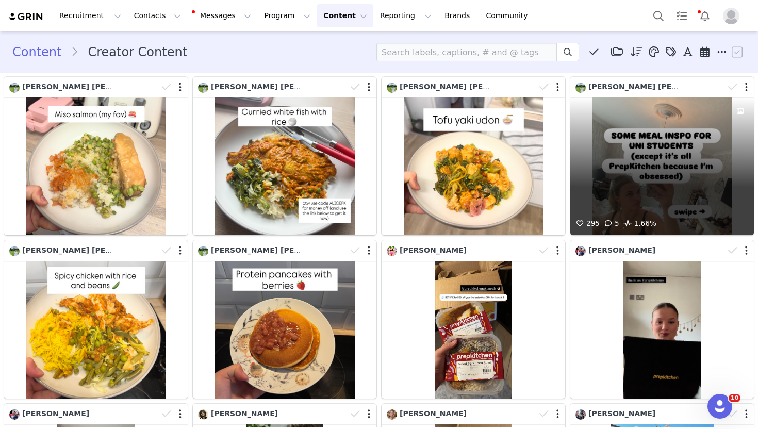
click at [644, 173] on div "295 5 1.66%" at bounding box center [663, 167] width 184 height 138
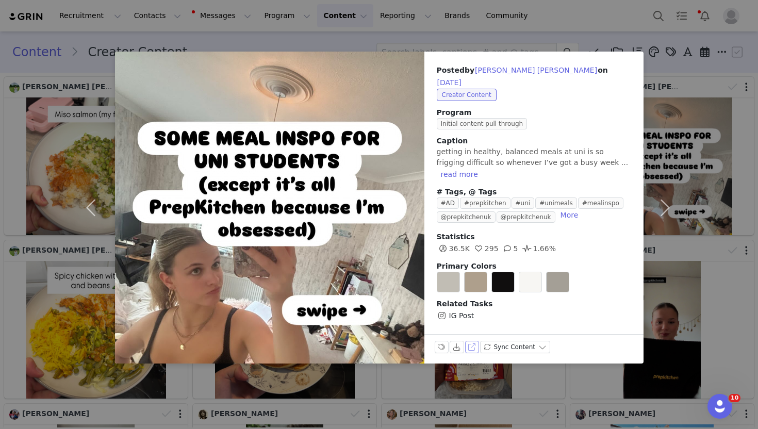
click at [470, 344] on button "View on Instagram" at bounding box center [472, 347] width 14 height 12
click at [348, 40] on div "Posted by Alice Kate on Sep 30, 2025 Creator Content Program Initial content pu…" at bounding box center [379, 214] width 758 height 429
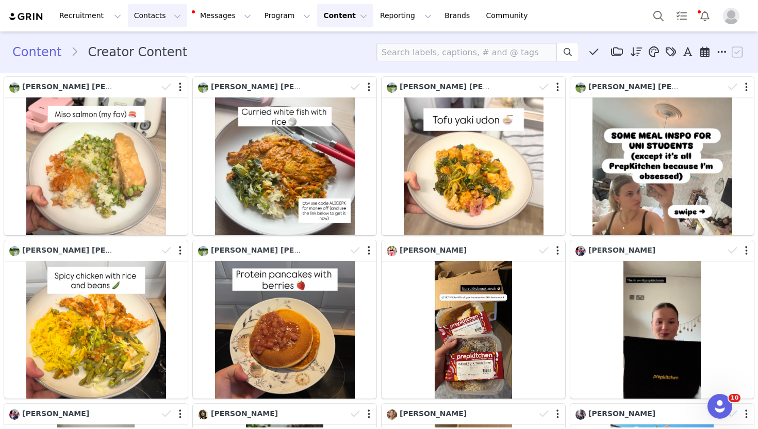
click at [150, 17] on button "Contacts Contacts" at bounding box center [157, 15] width 59 height 23
click at [159, 36] on div "Creators Prospects Applicants" at bounding box center [161, 64] width 83 height 67
click at [159, 42] on div "Creators" at bounding box center [161, 45] width 69 height 11
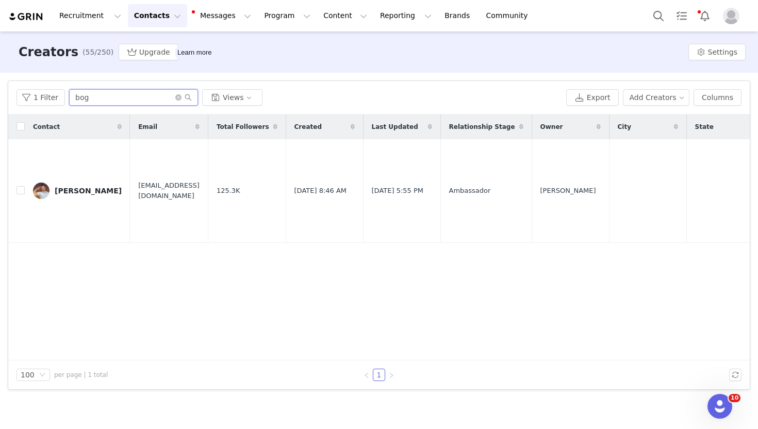
click at [140, 100] on input "bog" at bounding box center [133, 97] width 129 height 17
